Goal: Complete application form

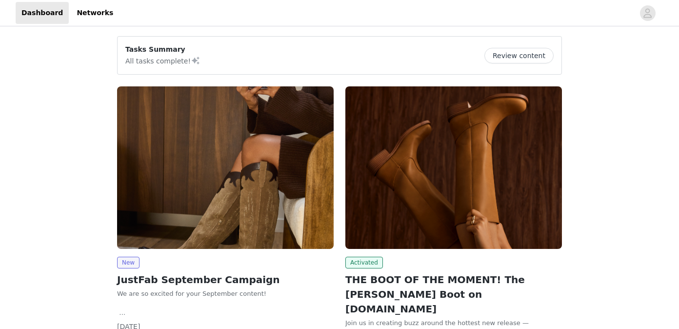
click at [261, 181] on img at bounding box center [225, 167] width 217 height 163
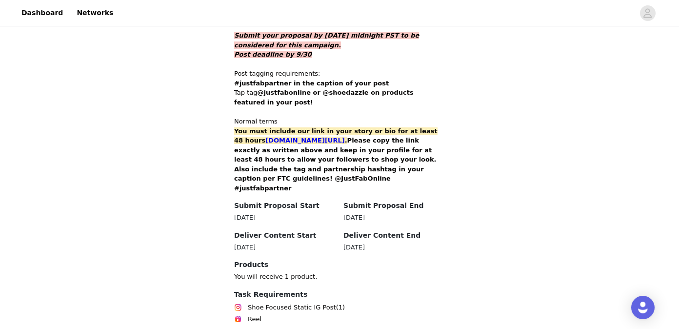
scroll to position [701, 0]
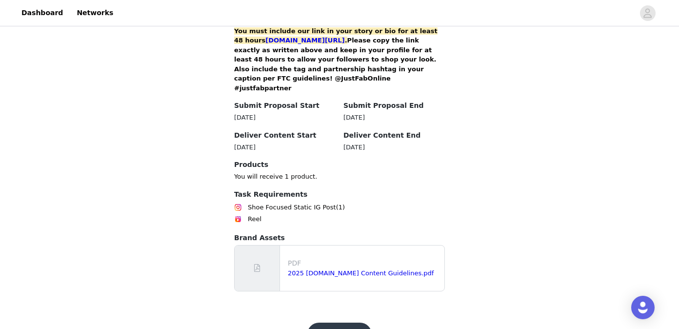
click at [341, 323] on button "Get Started" at bounding box center [340, 334] width 65 height 23
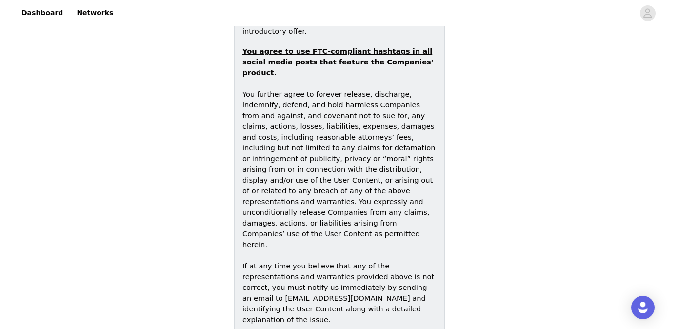
scroll to position [1547, 0]
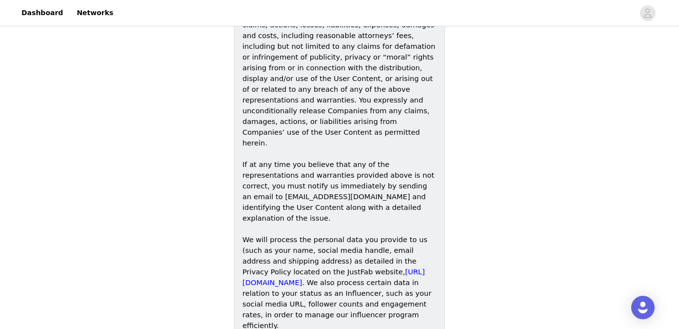
scroll to position [1477, 0]
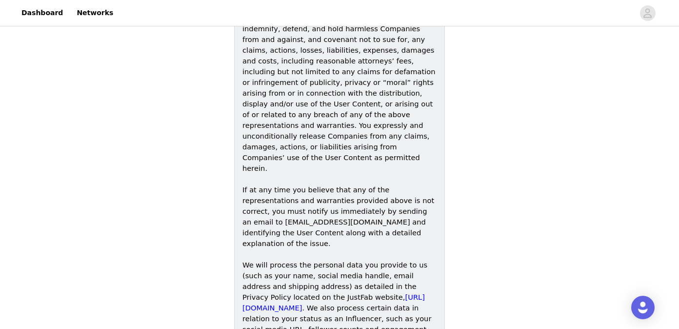
click at [320, 293] on span "[URL][DOMAIN_NAME]" at bounding box center [334, 302] width 183 height 19
click at [327, 293] on span "[URL][DOMAIN_NAME]" at bounding box center [334, 302] width 183 height 19
click at [328, 293] on span "[URL][DOMAIN_NAME]" at bounding box center [334, 302] width 183 height 19
click at [304, 261] on span "We will process the personal data you provide to us (such as your name, social …" at bounding box center [337, 308] width 189 height 94
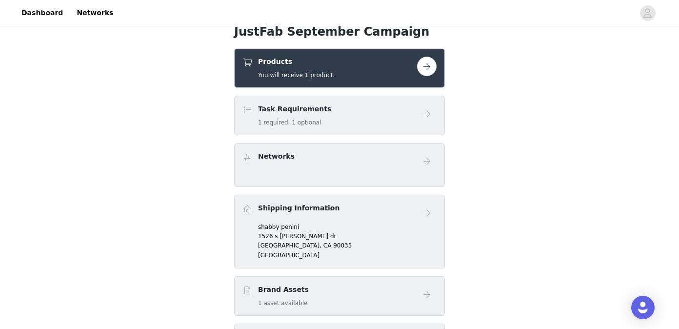
scroll to position [324, 0]
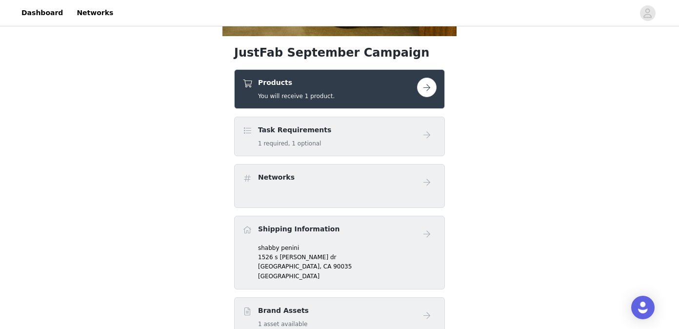
click at [339, 125] on div "Task Requirements 1 required, 1 optional" at bounding box center [330, 136] width 175 height 23
click at [427, 78] on button "button" at bounding box center [427, 88] width 20 height 20
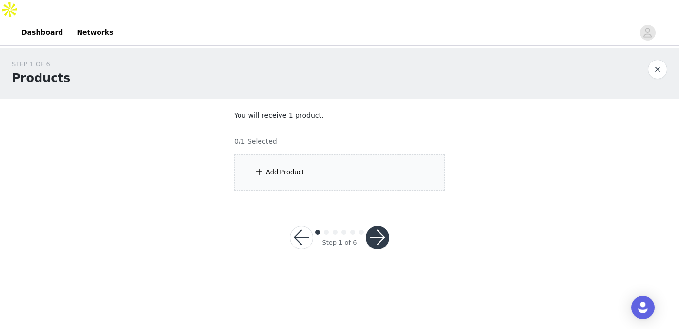
click at [298, 167] on div "Add Product" at bounding box center [339, 172] width 211 height 37
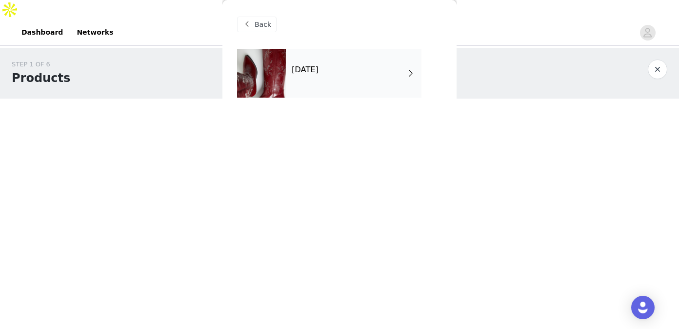
click at [323, 86] on div "[DATE]" at bounding box center [354, 73] width 136 height 49
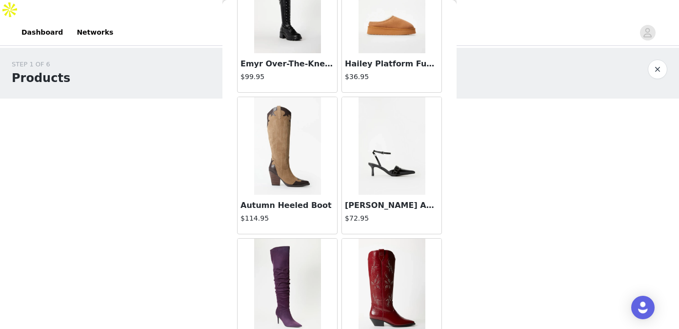
scroll to position [567, 0]
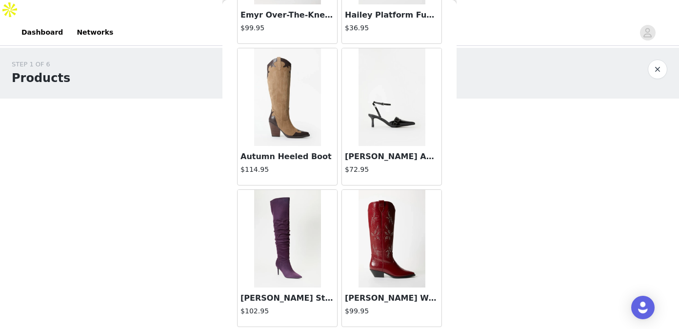
click at [386, 257] on img at bounding box center [392, 239] width 67 height 98
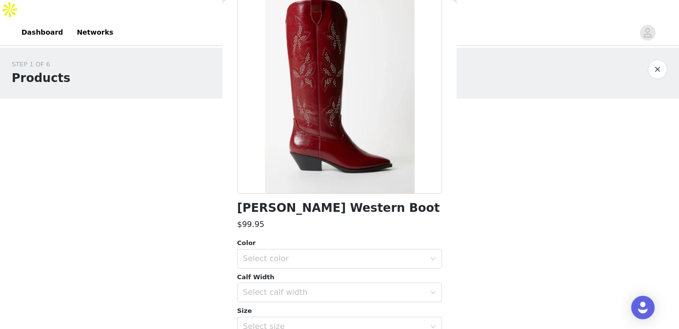
scroll to position [149, 0]
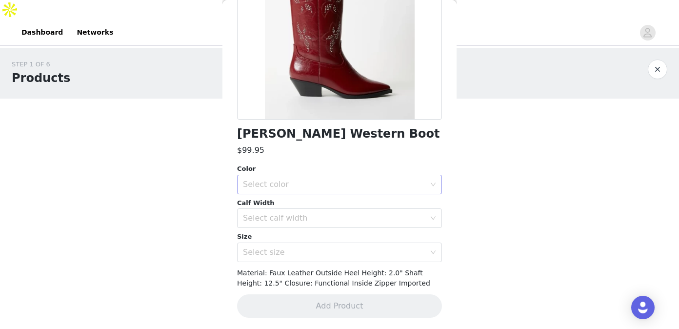
click at [307, 185] on div "Select color" at bounding box center [334, 185] width 183 height 10
click at [280, 206] on li "Cabernet Red" at bounding box center [339, 206] width 205 height 16
click at [279, 218] on div "Select calf width" at bounding box center [334, 218] width 183 height 10
click at [270, 252] on li "Standard" at bounding box center [339, 255] width 205 height 16
click at [276, 251] on div "Select size" at bounding box center [334, 252] width 183 height 10
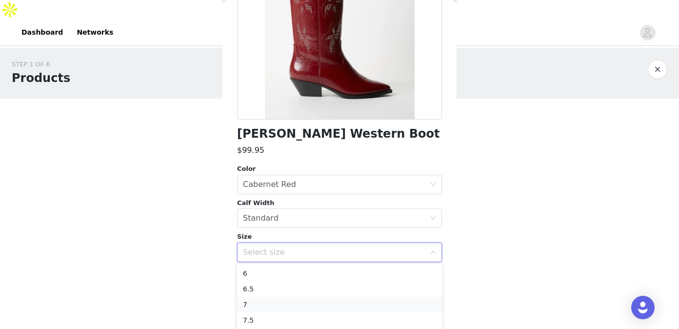
click at [261, 302] on li "7" at bounding box center [339, 305] width 205 height 16
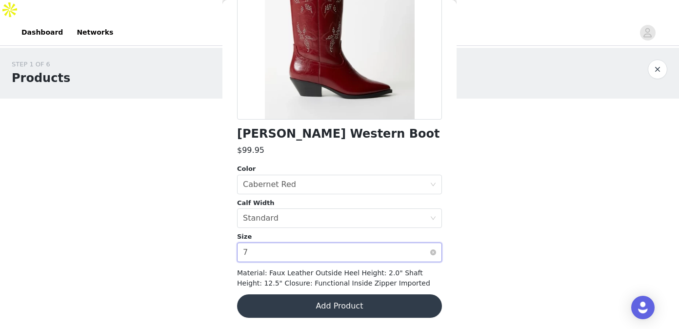
scroll to position [0, 0]
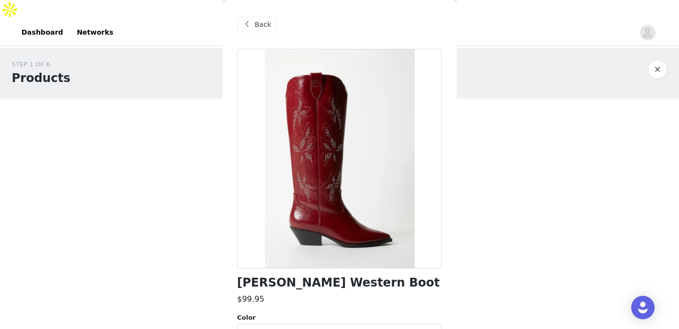
click at [266, 20] on span "Back" at bounding box center [263, 25] width 17 height 10
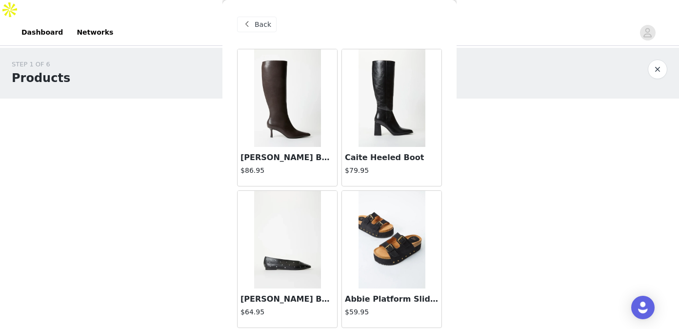
click at [279, 127] on img at bounding box center [287, 98] width 67 height 98
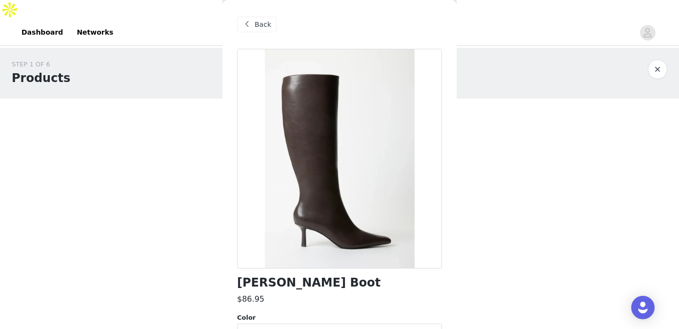
click at [251, 20] on span at bounding box center [247, 25] width 12 height 12
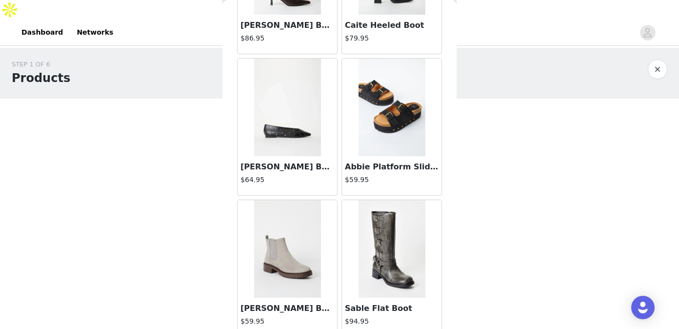
scroll to position [567, 0]
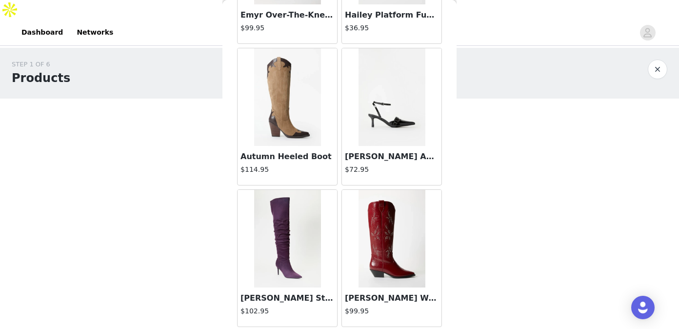
click at [385, 251] on img at bounding box center [392, 239] width 67 height 98
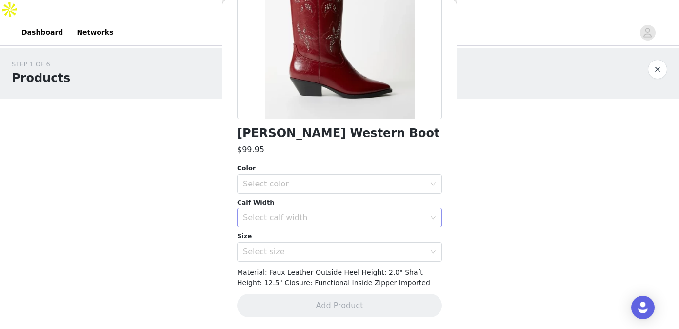
scroll to position [149, 0]
click at [313, 171] on div "Color" at bounding box center [339, 169] width 205 height 10
click at [313, 182] on div "Select color" at bounding box center [334, 185] width 183 height 10
click at [306, 208] on li "Cabernet Red" at bounding box center [339, 206] width 205 height 16
click at [279, 214] on div "Select calf width" at bounding box center [334, 218] width 183 height 10
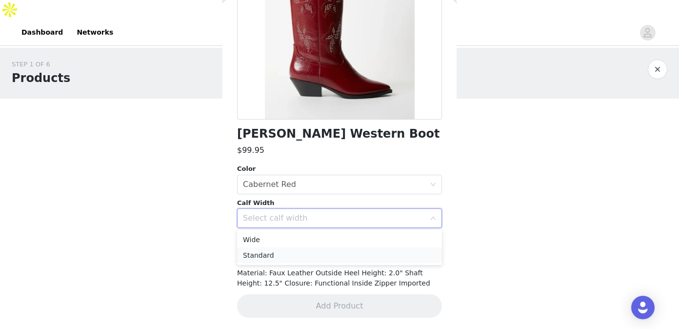
click at [273, 256] on li "Standard" at bounding box center [339, 255] width 205 height 16
click at [273, 256] on div "Select size" at bounding box center [334, 252] width 183 height 10
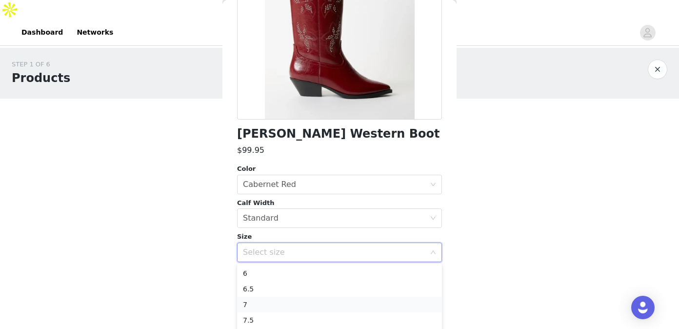
click at [254, 302] on li "7" at bounding box center [339, 305] width 205 height 16
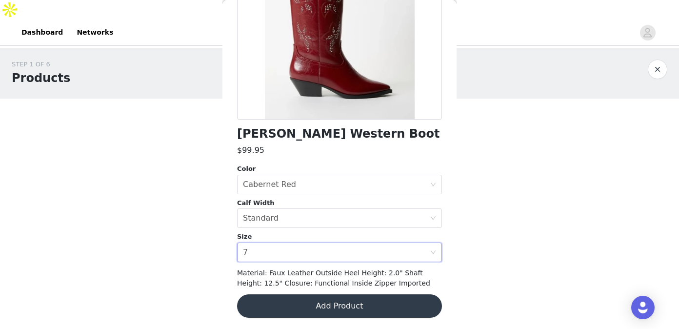
click at [321, 304] on button "Add Product" at bounding box center [339, 305] width 205 height 23
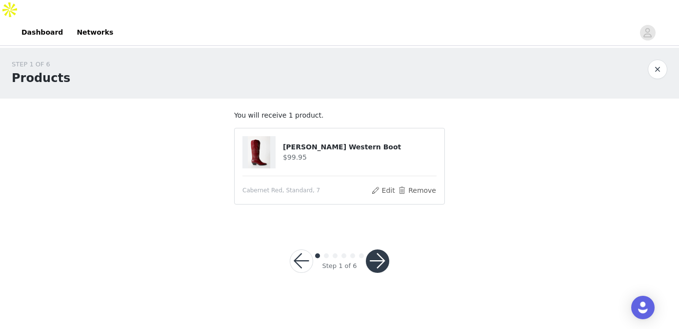
click at [383, 249] on button "button" at bounding box center [377, 260] width 23 height 23
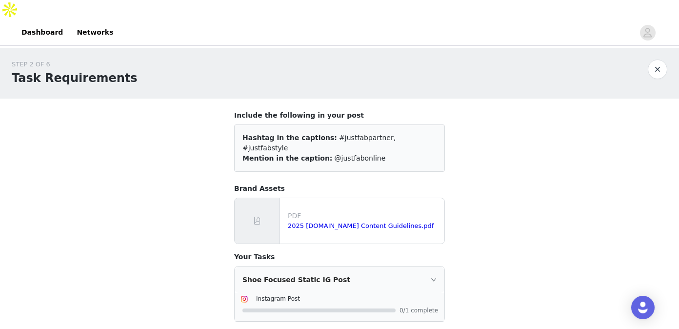
scroll to position [142, 0]
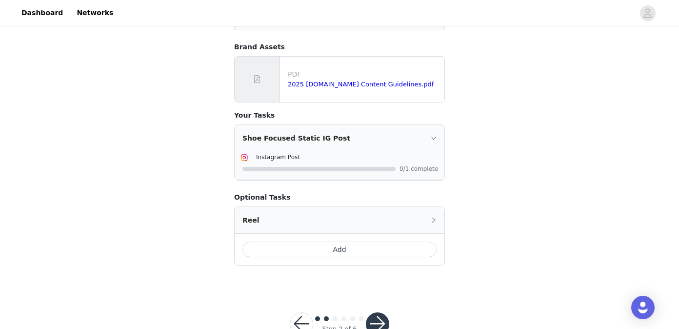
click at [377, 312] on button "button" at bounding box center [377, 323] width 23 height 23
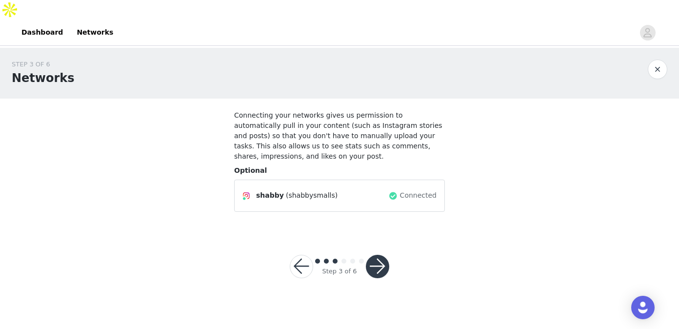
click at [382, 255] on button "button" at bounding box center [377, 266] width 23 height 23
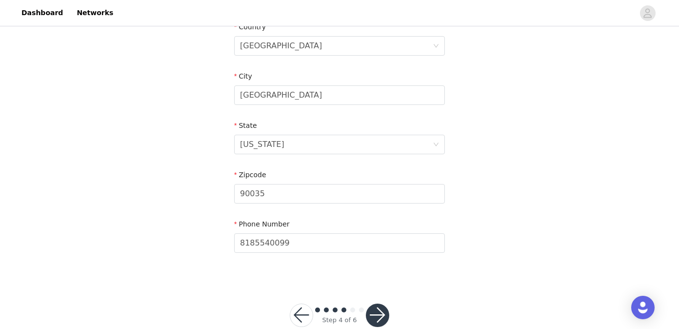
scroll to position [336, 0]
click at [390, 292] on div "Step 4 of 6" at bounding box center [339, 313] width 123 height 47
click at [380, 302] on button "button" at bounding box center [377, 313] width 23 height 23
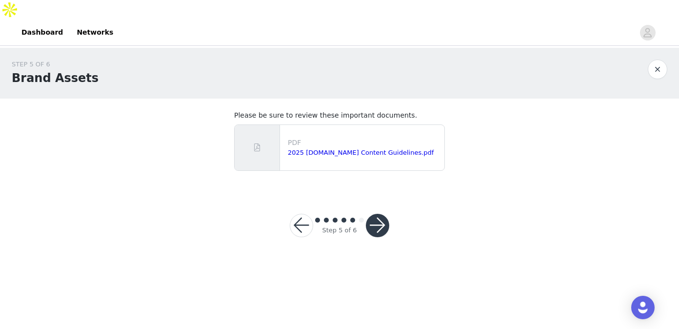
click at [381, 214] on button "button" at bounding box center [377, 225] width 23 height 23
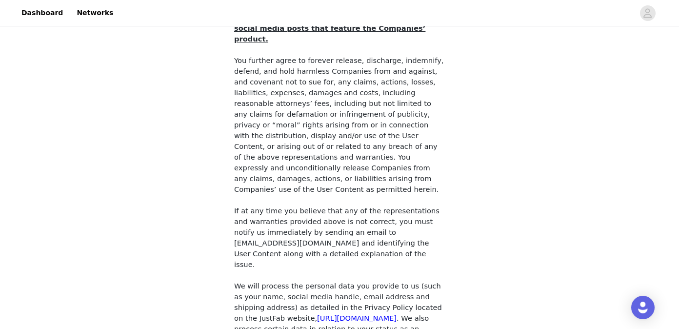
scroll to position [915, 0]
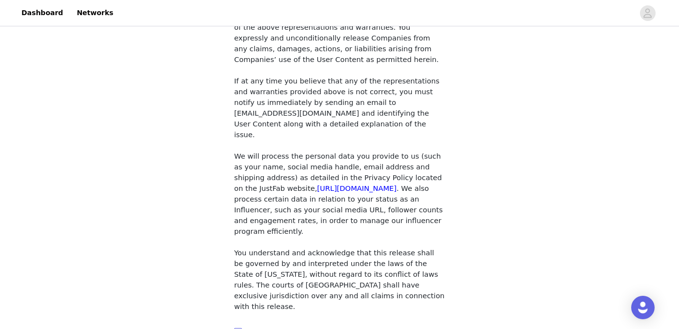
click at [240, 328] on input "checkbox" at bounding box center [237, 331] width 7 height 7
checkbox input "true"
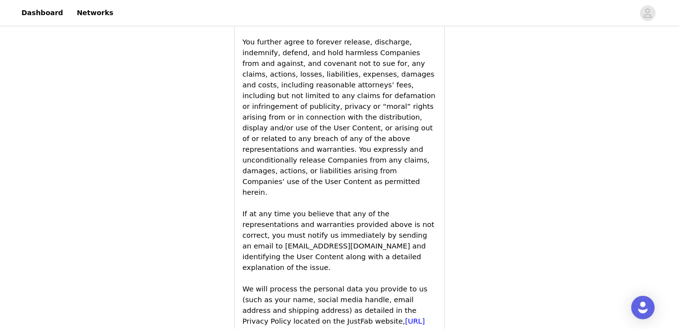
scroll to position [1626, 0]
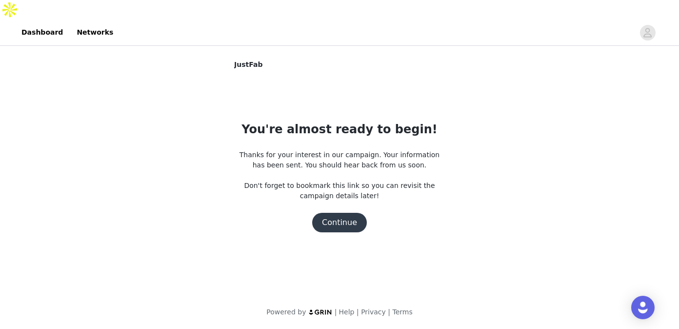
scroll to position [0, 0]
click at [354, 213] on button "Continue" at bounding box center [339, 223] width 55 height 20
